Goal: Communication & Community: Answer question/provide support

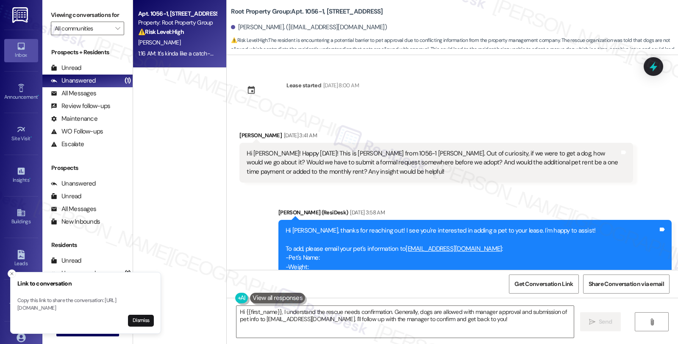
scroll to position [1105, 0]
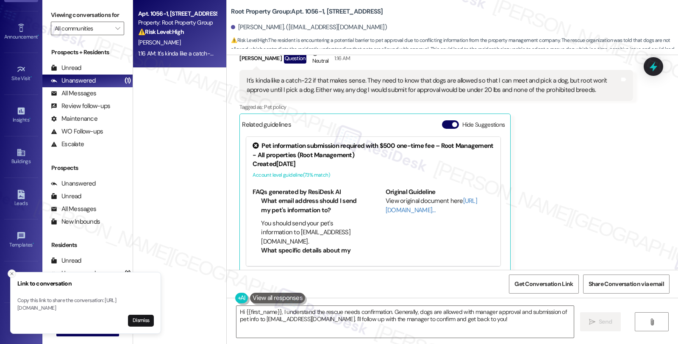
click at [9, 271] on icon "Close toast" at bounding box center [11, 273] width 5 height 5
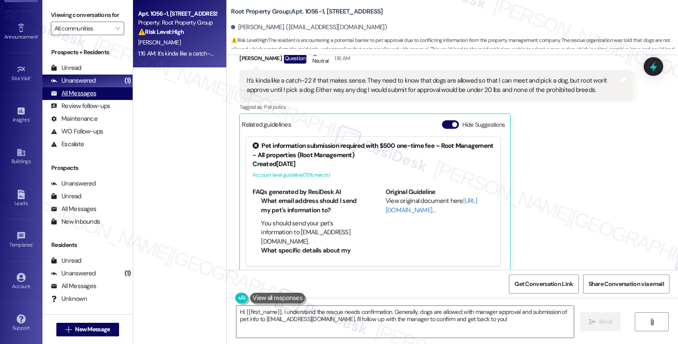
click at [89, 98] on div "All Messages" at bounding box center [73, 93] width 45 height 9
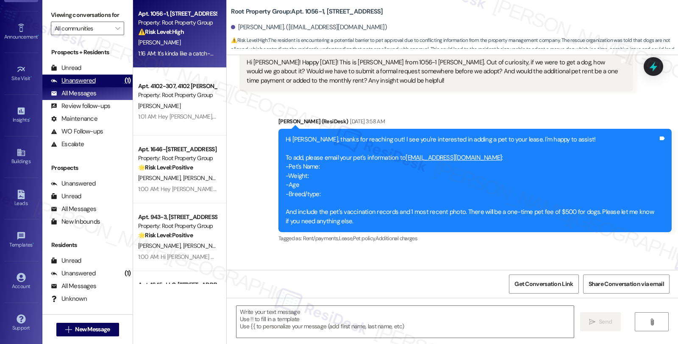
click at [92, 85] on div "Unanswered" at bounding box center [73, 80] width 45 height 9
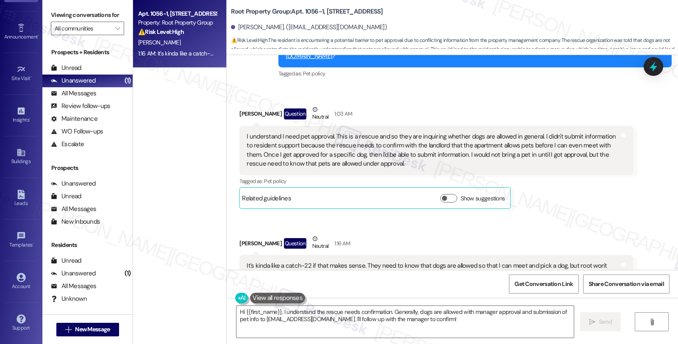
scroll to position [917, 0]
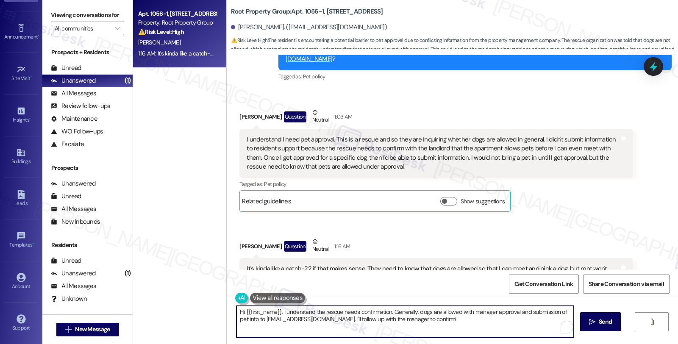
drag, startPoint x: 232, startPoint y: 311, endPoint x: 506, endPoint y: 342, distance: 275.9
click at [506, 342] on div "Hi {{first_name}}, I understand the rescue needs confirmation. Generally, dogs …" at bounding box center [452, 330] width 451 height 64
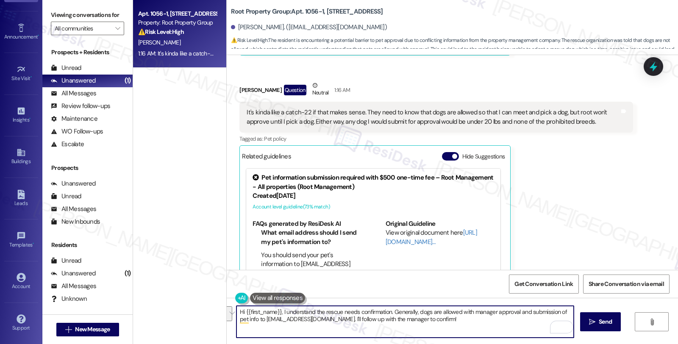
scroll to position [964, 0]
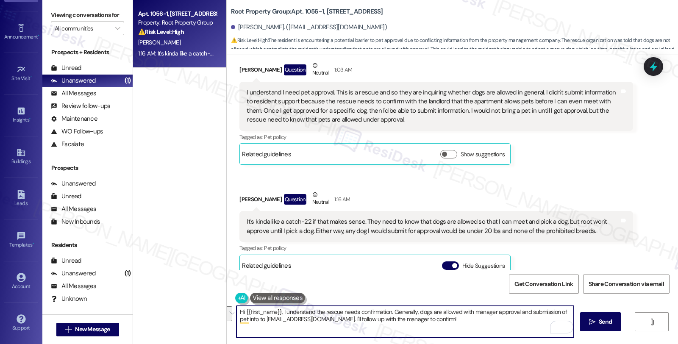
click at [237, 311] on textarea "Hi {{first_name}}, I understand the rescue needs confirmation. Generally, dogs …" at bounding box center [405, 322] width 337 height 32
click at [320, 312] on textarea "Thank you for sharing this with me. Hi {{first_name}}, I understand the rescue …" at bounding box center [405, 322] width 337 height 32
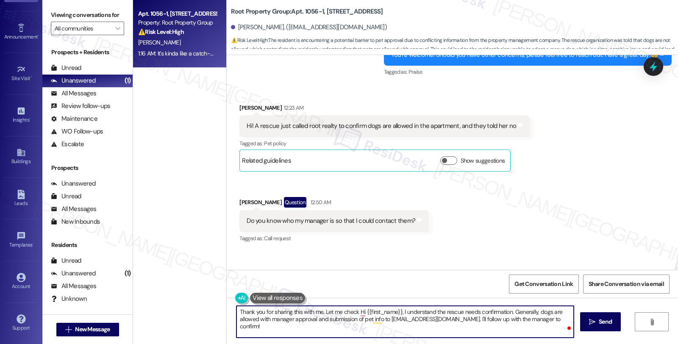
scroll to position [682, 0]
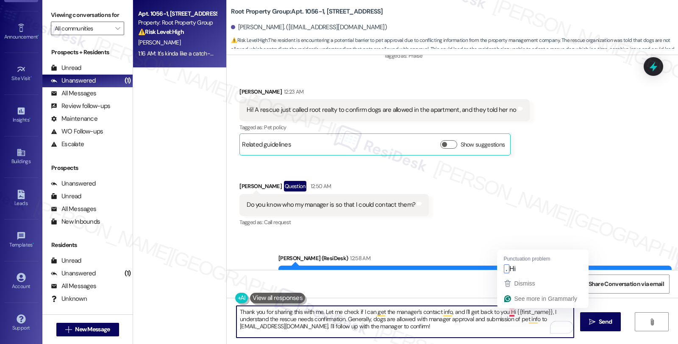
click at [504, 311] on textarea "Thank you for sharing this with me. Let me check if I can get the manager's con…" at bounding box center [405, 322] width 337 height 32
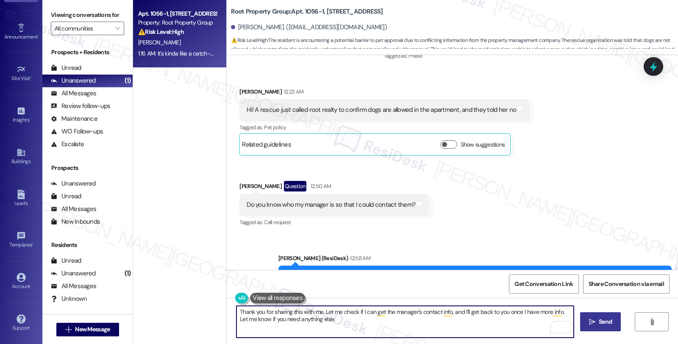
type textarea "Thank you for sharing this with me. Let me check if I can get the manager's con…"
click at [618, 323] on button " Send" at bounding box center [600, 321] width 41 height 19
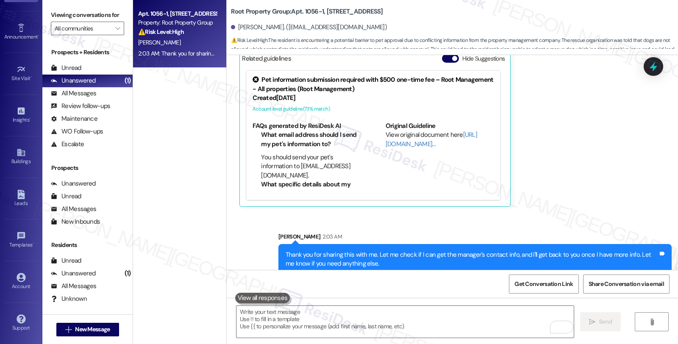
scroll to position [1174, 0]
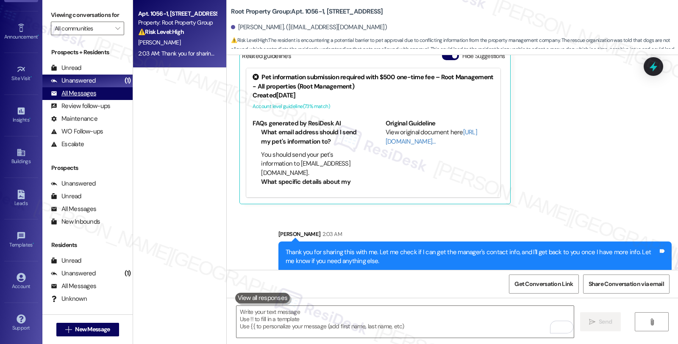
click at [83, 98] on div "All Messages" at bounding box center [73, 93] width 45 height 9
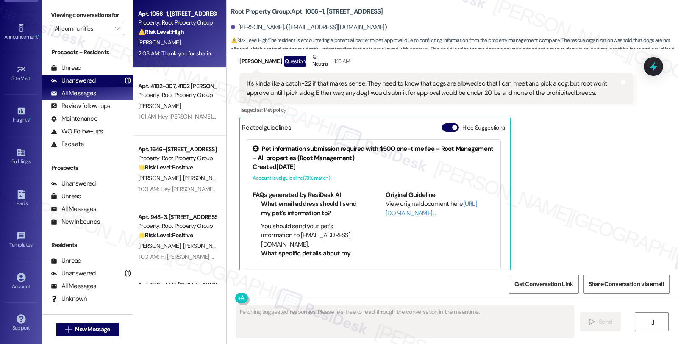
scroll to position [1105, 0]
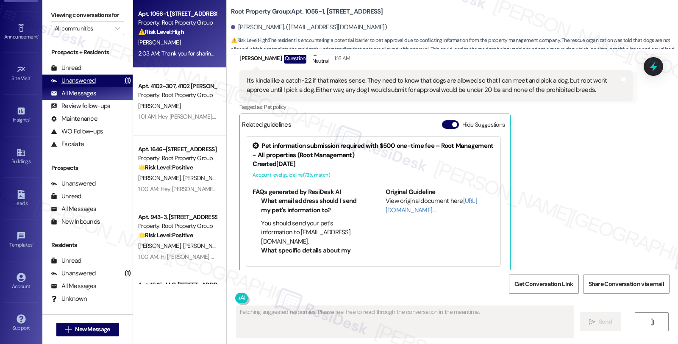
click at [85, 85] on div "Unanswered" at bounding box center [73, 80] width 45 height 9
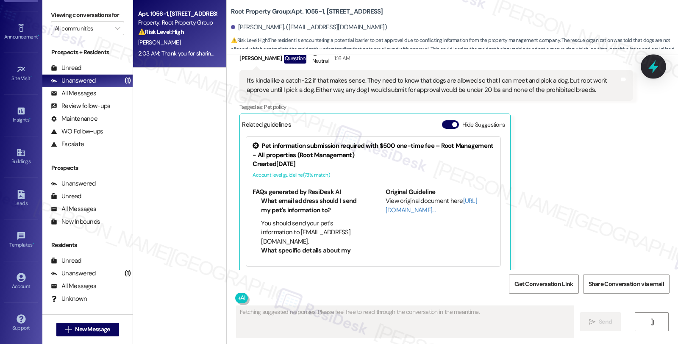
click at [651, 66] on icon at bounding box center [653, 66] width 14 height 14
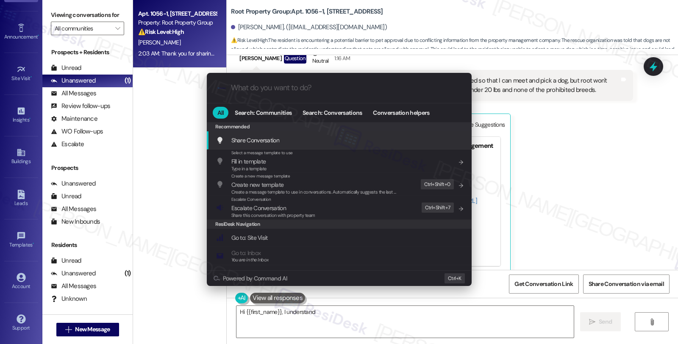
type textarea "Hi {{first_name}}, I understand the"
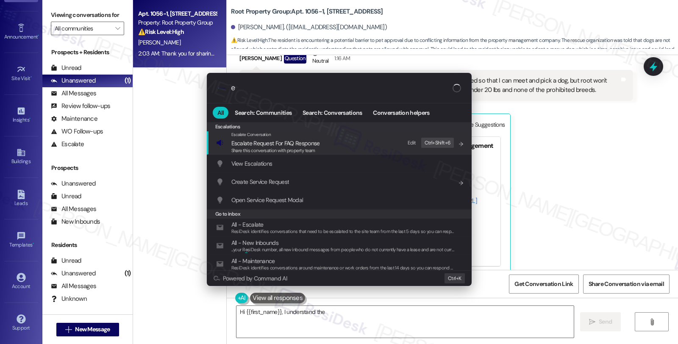
type input "e"
type textarea "Hi {{first_name}}, I understand the rescue"
type input "es"
type textarea "Hi {{first_name}}, I understand the rescue"
type input "esca"
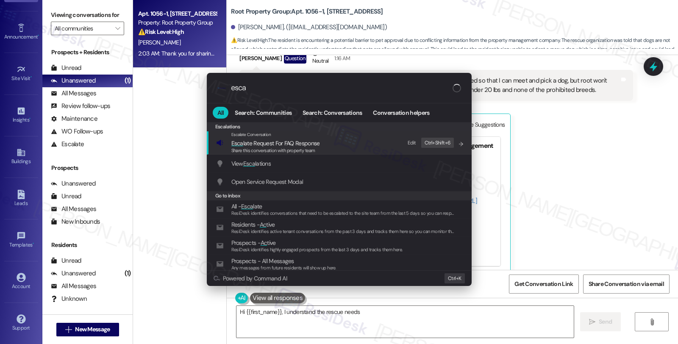
type textarea "Hi {{first_name}}, I understand the rescue needs confirmation"
type input "escal"
type textarea "Hi {{first_name}}, I understand the rescue needs confirmation"
type input "escala"
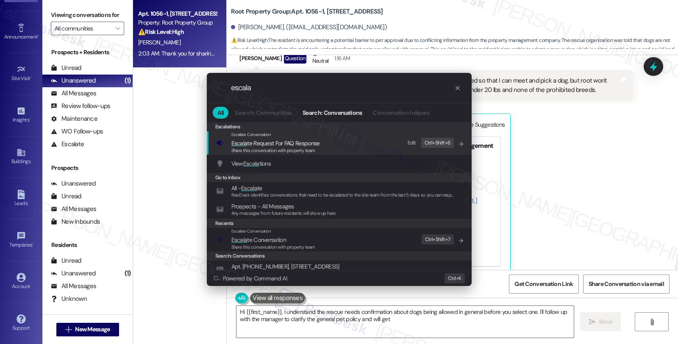
type textarea "Hi {{first_name}}, I understand the rescue needs confirmation about dogs being …"
type input "escala"
type textarea "Hi {{first_name}}, I understand the rescue needs confirmation about dogs being …"
click at [246, 240] on span "Escala" at bounding box center [239, 240] width 16 height 8
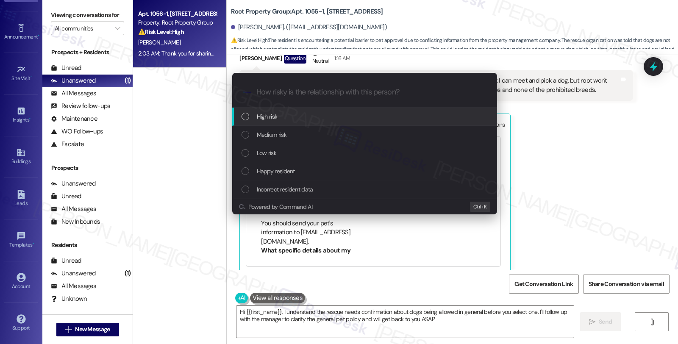
type textarea "Hi {{first_name}}, I understand the rescue needs confirmation about dogs being …"
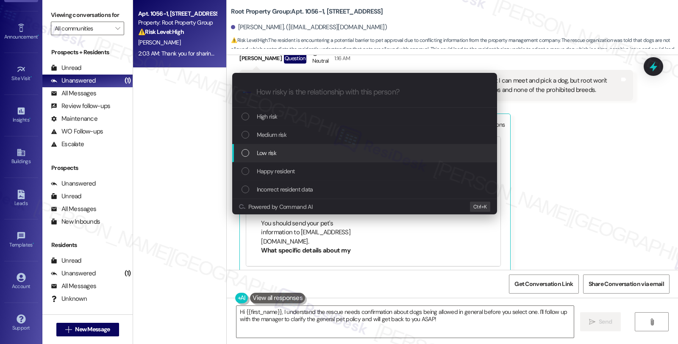
click at [259, 149] on span "Low risk" at bounding box center [266, 152] width 19 height 9
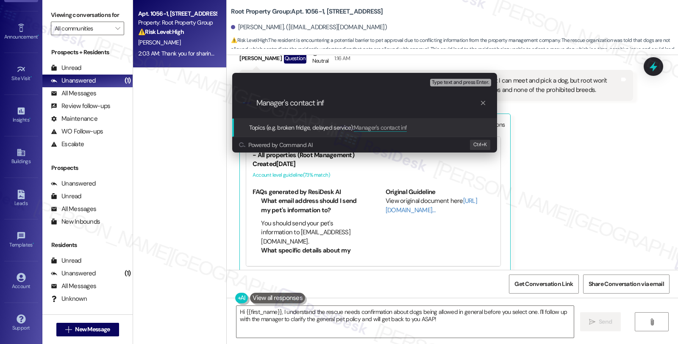
type input "Manager's contact info"
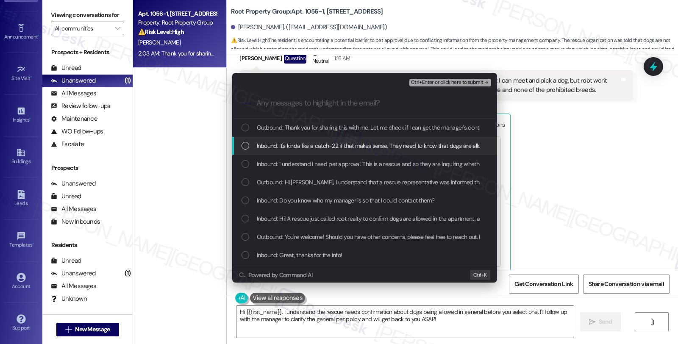
click at [269, 145] on span "Inbound: It's kinda like a catch-22 if that makes sense. They need to know that…" at bounding box center [598, 145] width 682 height 9
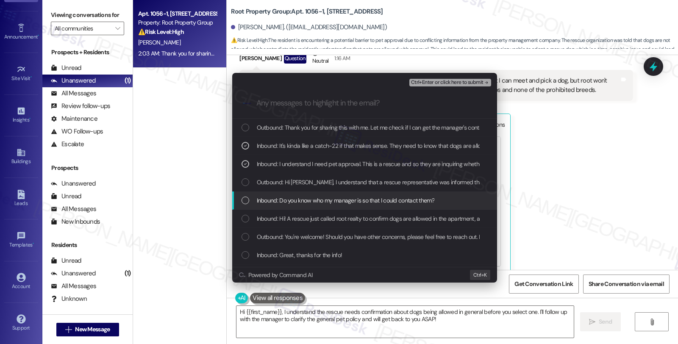
click at [276, 201] on span "Inbound: Do you know who my manager is so that I could contact them?" at bounding box center [346, 200] width 178 height 9
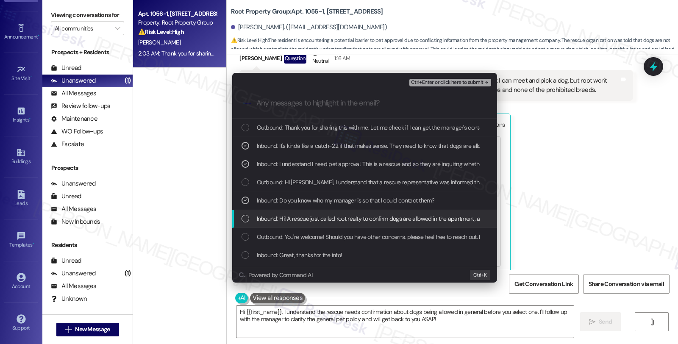
click at [280, 220] on span "Inbound: Hi! A rescue just called root realty to confirm dogs are allowed in th…" at bounding box center [392, 218] width 270 height 9
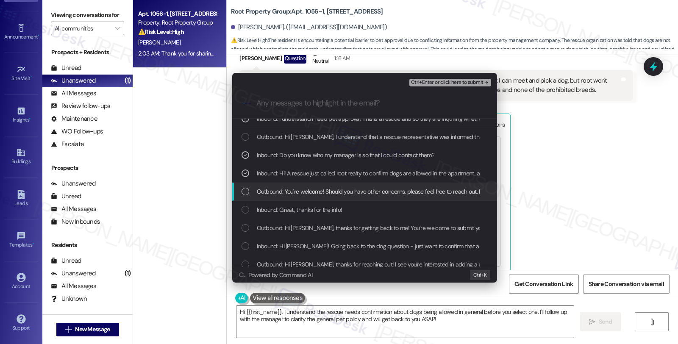
scroll to position [47, 0]
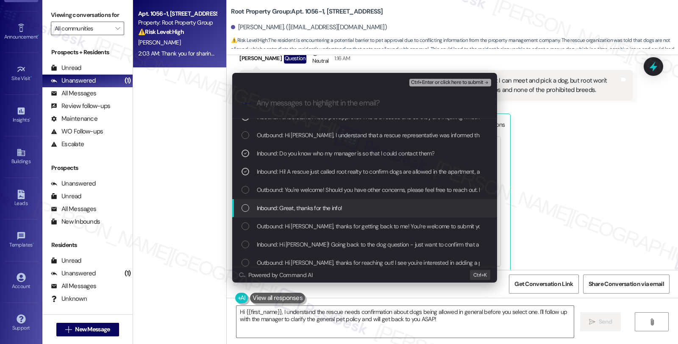
click at [315, 203] on span "Inbound: Great, thanks for the info!" at bounding box center [300, 207] width 86 height 9
click at [314, 209] on span "Inbound: Great, thanks for the info!" at bounding box center [300, 207] width 86 height 9
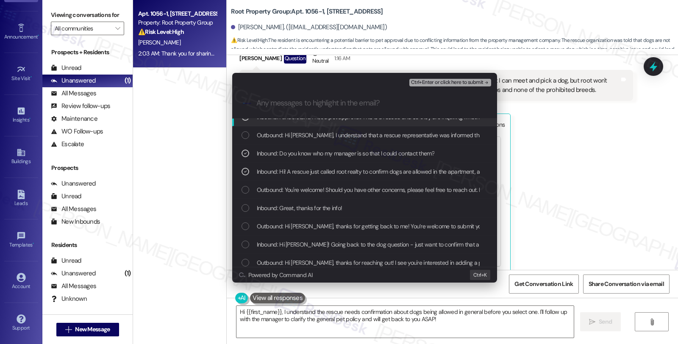
click at [457, 83] on span "Ctrl+Enter or click here to submit" at bounding box center [447, 83] width 72 height 6
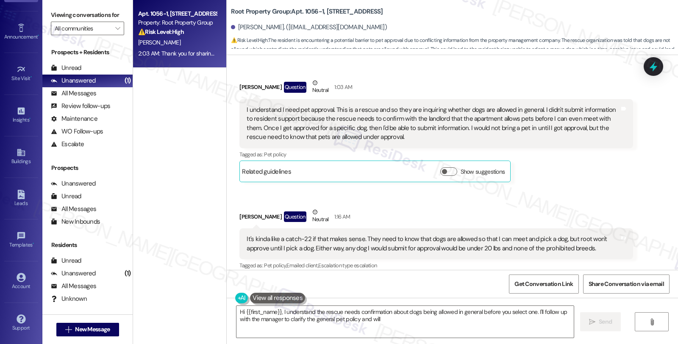
scroll to position [1105, 0]
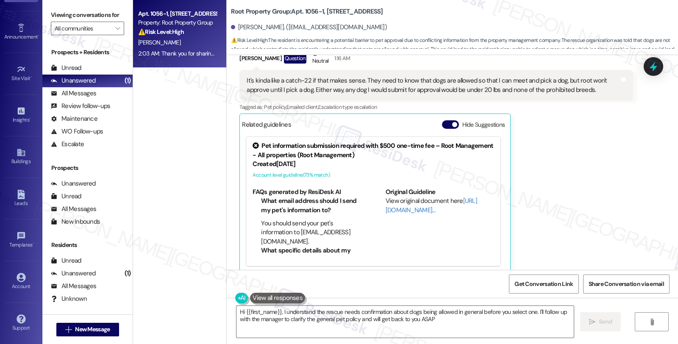
type textarea "Hi {{first_name}}, I understand the rescue needs confirmation about dogs being …"
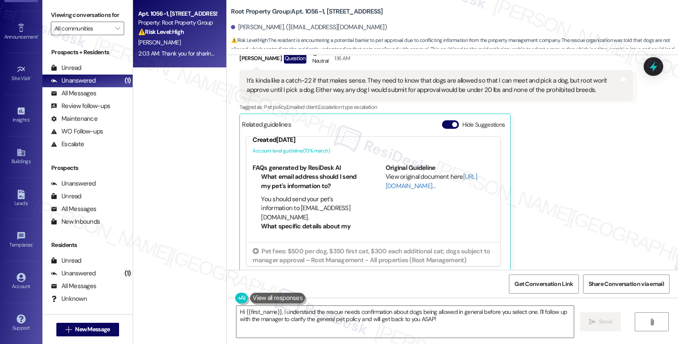
scroll to position [48, 0]
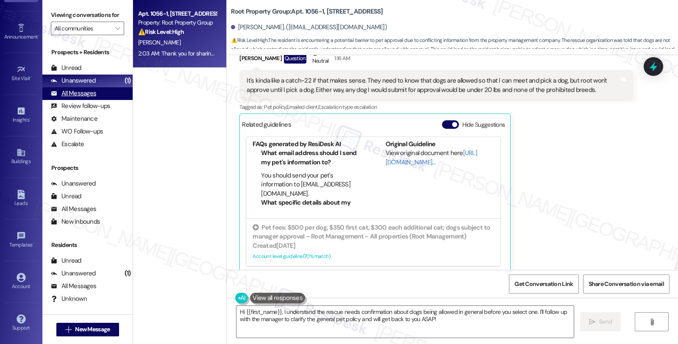
click at [95, 100] on div "All Messages (undefined)" at bounding box center [87, 93] width 90 height 13
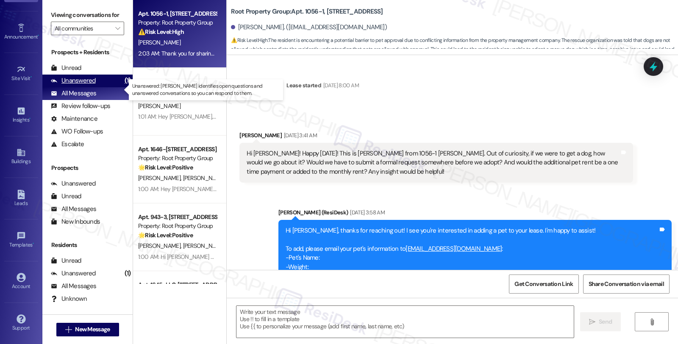
click at [95, 87] on div "Unanswered (1)" at bounding box center [87, 81] width 90 height 13
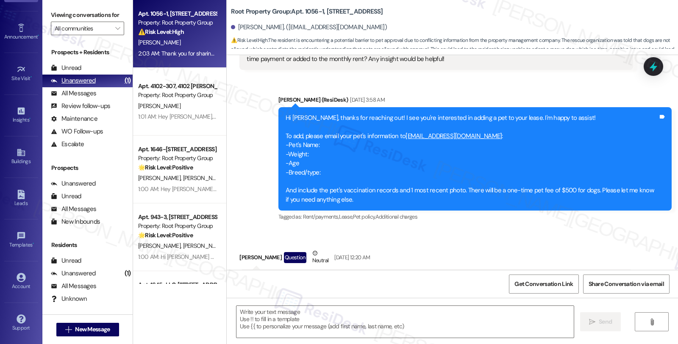
type textarea "Fetching suggested responses. Please feel free to read through the conversation…"
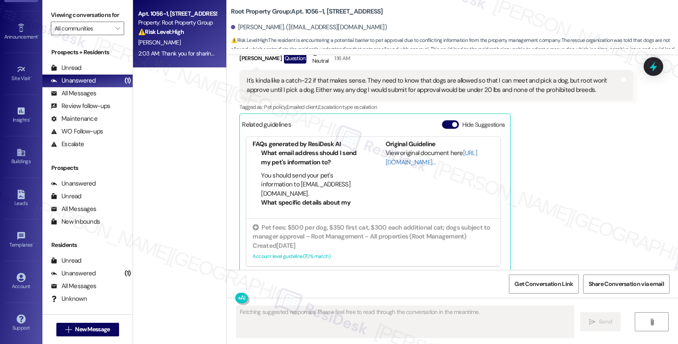
scroll to position [1187, 0]
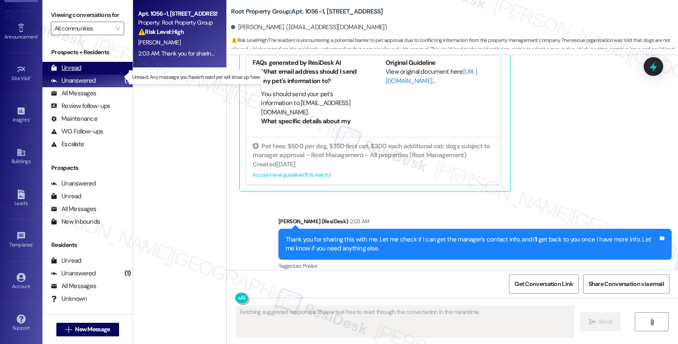
click at [83, 75] on div "Unread (0)" at bounding box center [87, 68] width 90 height 13
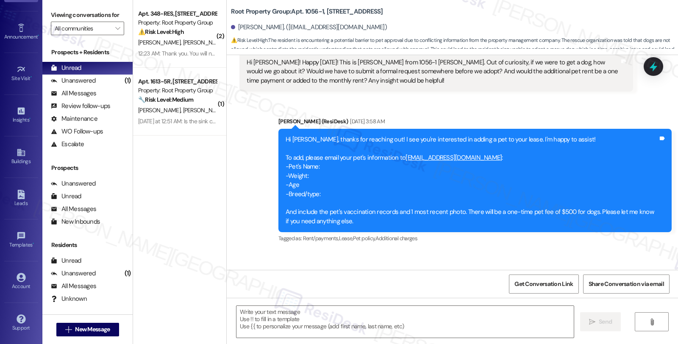
type textarea "Fetching suggested responses. Please feel free to read through the conversation…"
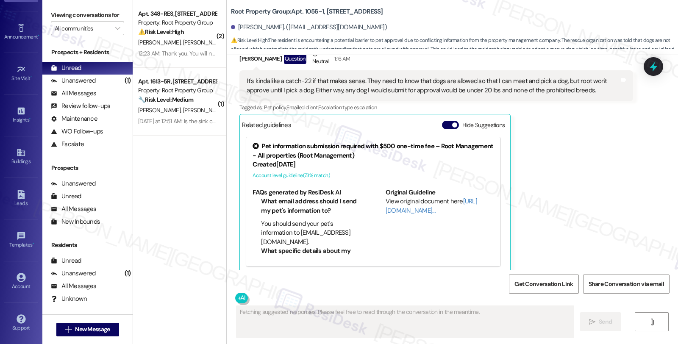
scroll to position [1105, 0]
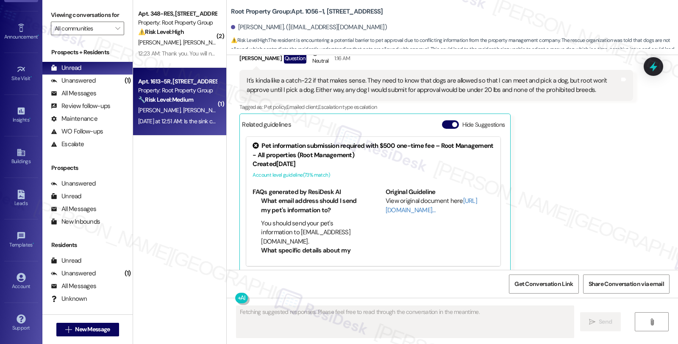
click at [189, 111] on div "[PERSON_NAME] [PERSON_NAME]" at bounding box center [177, 110] width 80 height 11
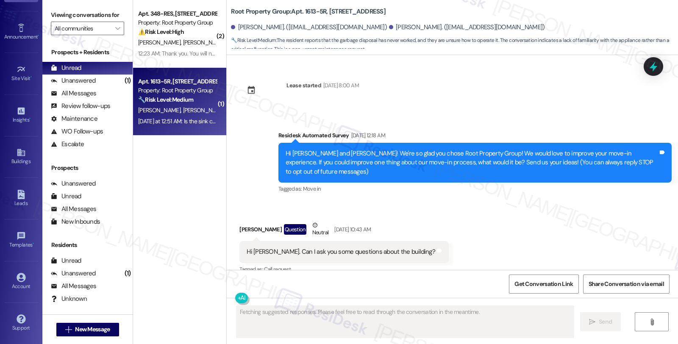
type textarea "Fetching suggested responses. Please feel free to read through the conversation…"
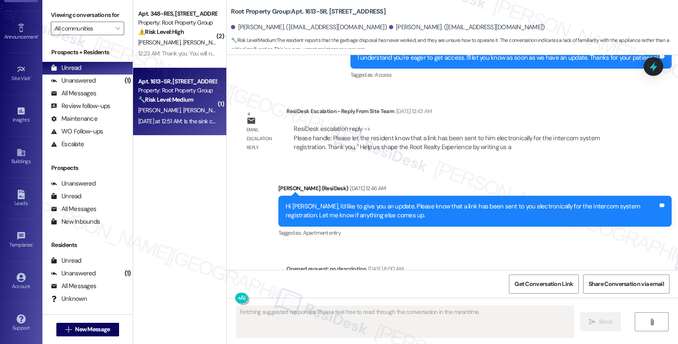
scroll to position [8759, 0]
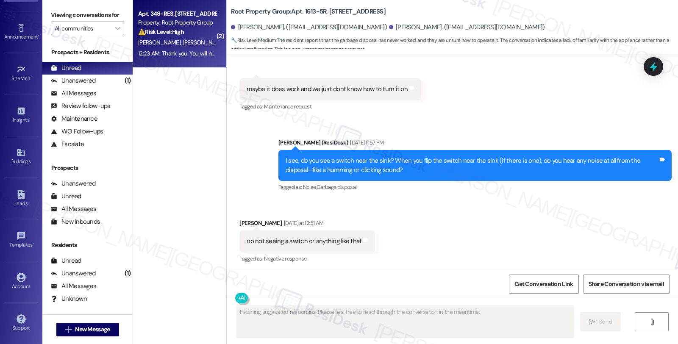
click at [183, 40] on span "[PERSON_NAME]" at bounding box center [204, 43] width 42 height 8
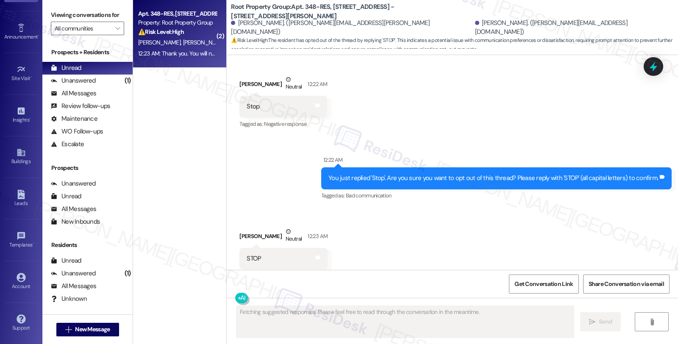
scroll to position [1413, 0]
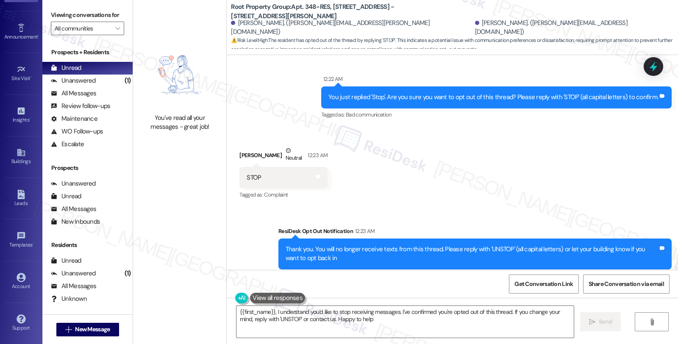
type textarea "{{first_name}}, I understand you'd like to stop receiving messages. I've confir…"
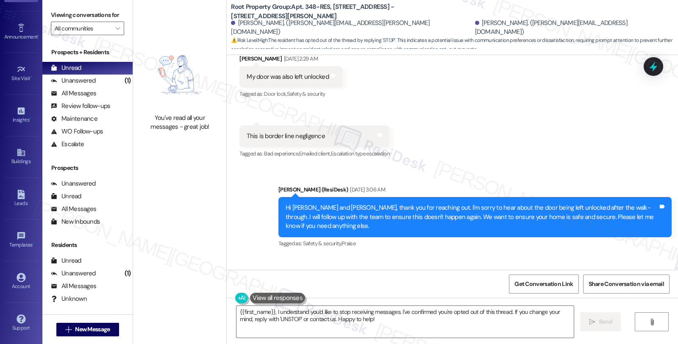
scroll to position [989, 0]
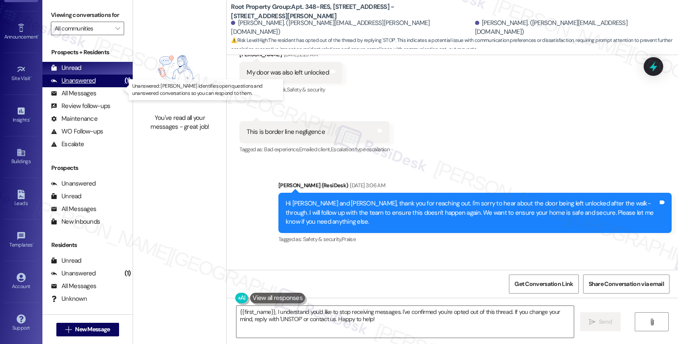
click at [88, 85] on div "Unanswered" at bounding box center [73, 80] width 45 height 9
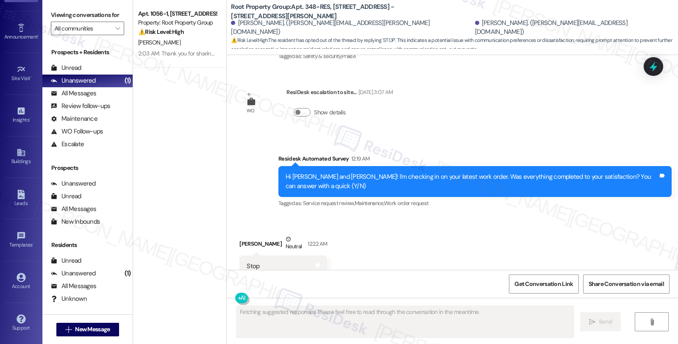
scroll to position [1332, 0]
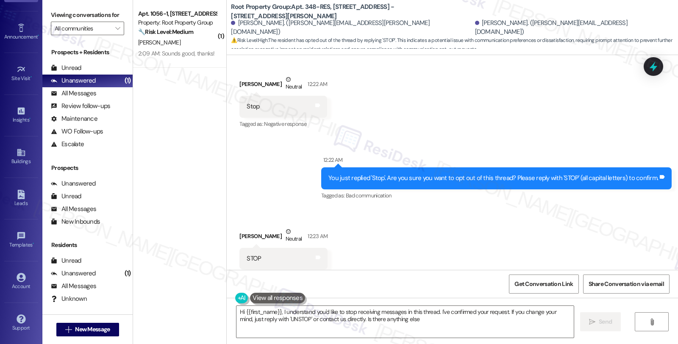
type textarea "Hi {{first_name}}, I understand you'd like to stop receiving messages in this t…"
